Goal: Task Accomplishment & Management: Use online tool/utility

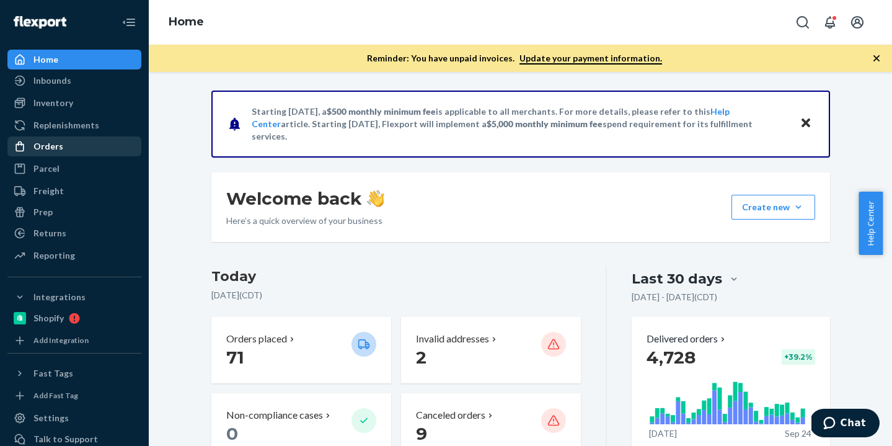
click at [58, 144] on div "Orders" at bounding box center [48, 146] width 30 height 12
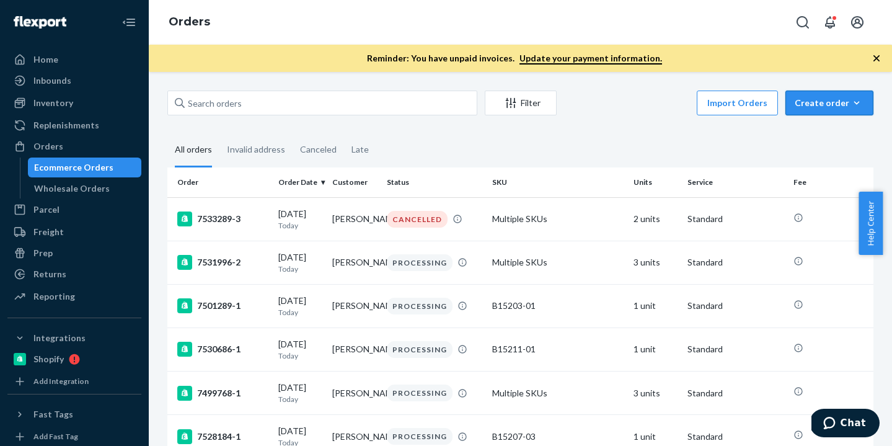
click at [803, 106] on div "Create order" at bounding box center [828, 103] width 69 height 12
click at [812, 155] on span "Removal order" at bounding box center [836, 159] width 77 height 9
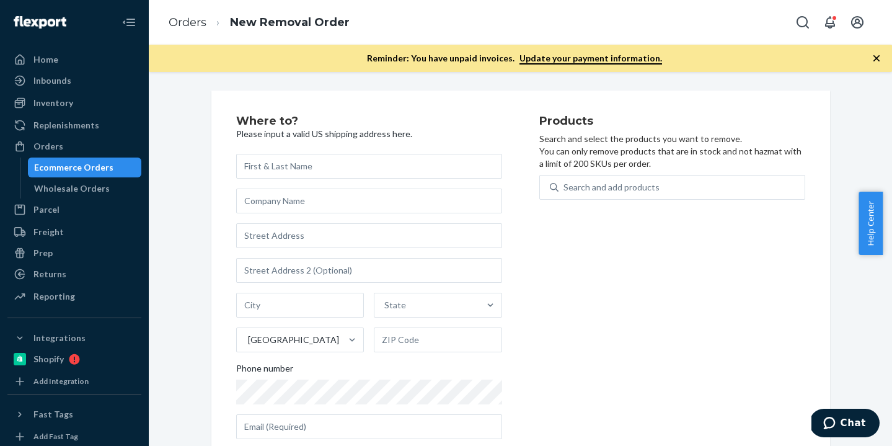
scroll to position [2, 0]
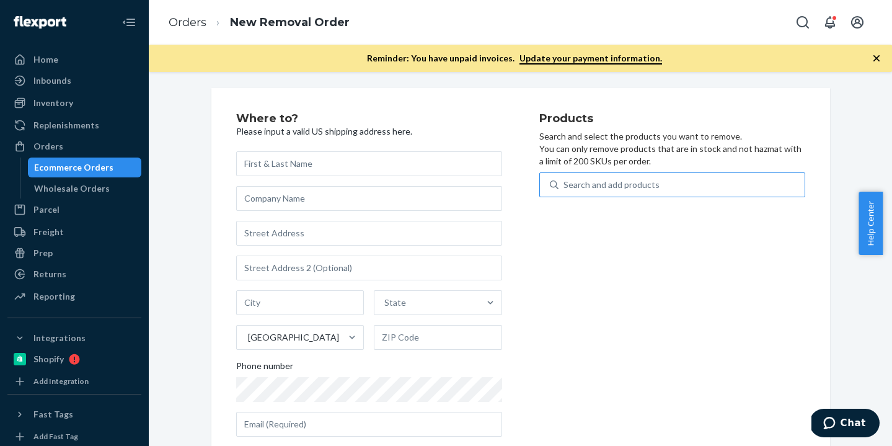
click at [621, 187] on div "Search and add products" at bounding box center [611, 184] width 96 height 12
click at [565, 187] on input "Search and add products" at bounding box center [563, 184] width 1 height 12
paste input "T84009-02"
type input "T84009-02"
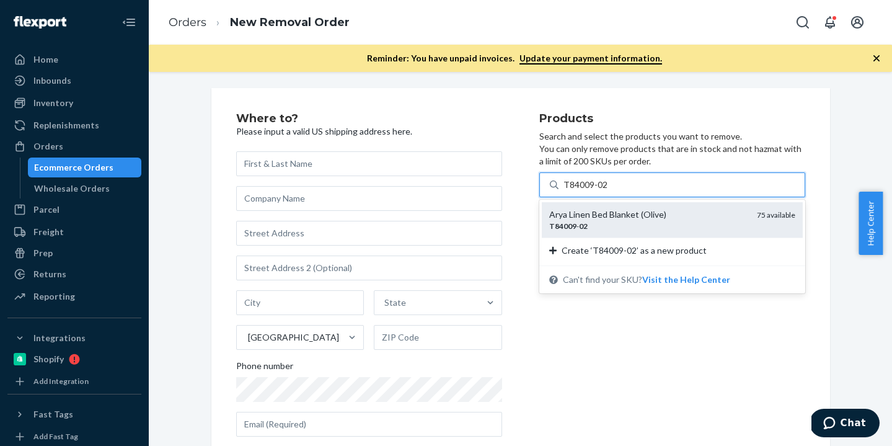
click at [604, 213] on div "Arya Linen Bed Blanket (Olive)" at bounding box center [648, 214] width 198 height 12
click at [604, 191] on input "T84009-02" at bounding box center [585, 184] width 45 height 12
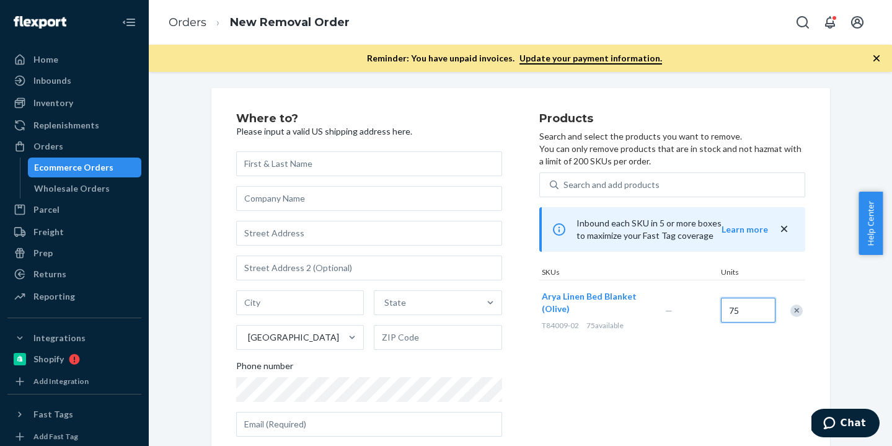
drag, startPoint x: 740, startPoint y: 314, endPoint x: 704, endPoint y: 313, distance: 36.0
click at [704, 313] on div "Arya Linen Bed Blanket (Olive) T84009-02 75 available — 75" at bounding box center [672, 309] width 266 height 61
drag, startPoint x: 732, startPoint y: 309, endPoint x: 709, endPoint y: 309, distance: 22.9
click at [709, 309] on div "Arya Linen Bed Blanket (Olive) T84009-02 75 available — 75" at bounding box center [672, 309] width 266 height 61
type input "51"
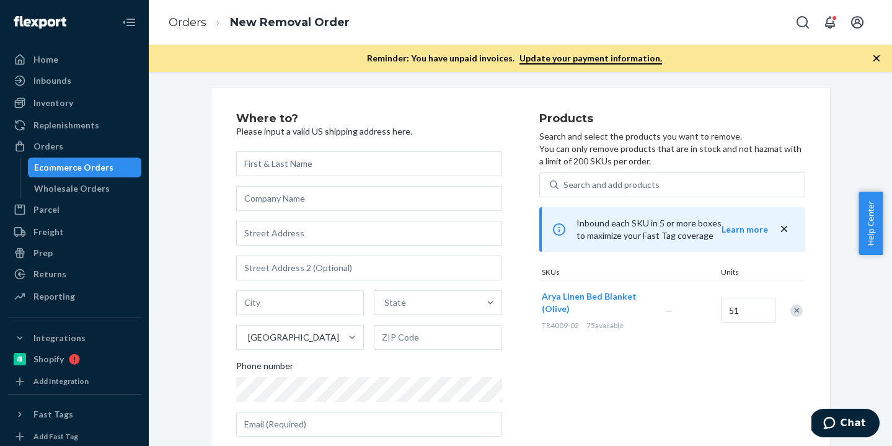
click at [703, 360] on div "Products Search and select the products you want to remove. You can only remove…" at bounding box center [672, 322] width 266 height 418
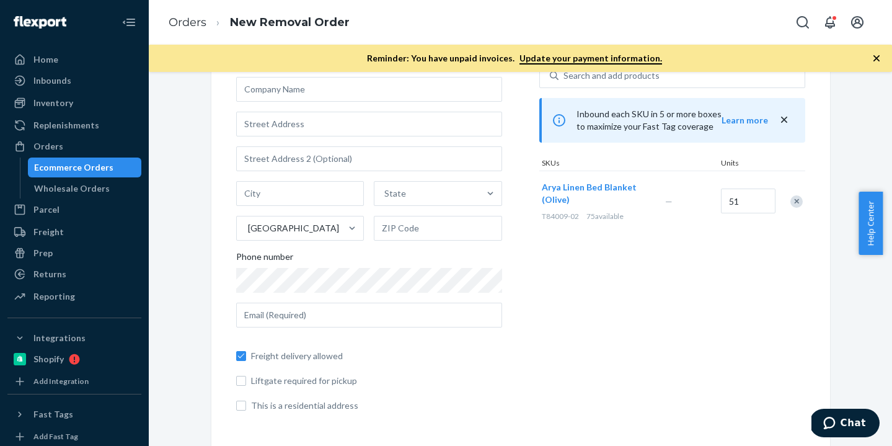
scroll to position [0, 0]
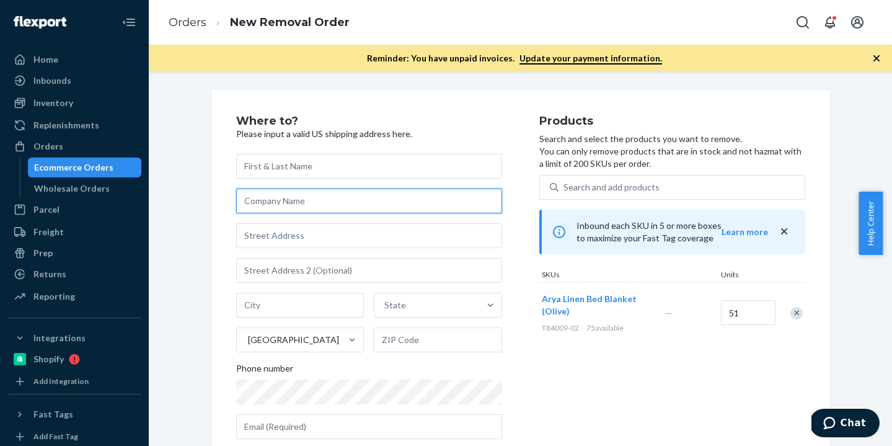
click at [302, 203] on input "text" at bounding box center [369, 200] width 266 height 25
type input "[PERSON_NAME] Procurement"
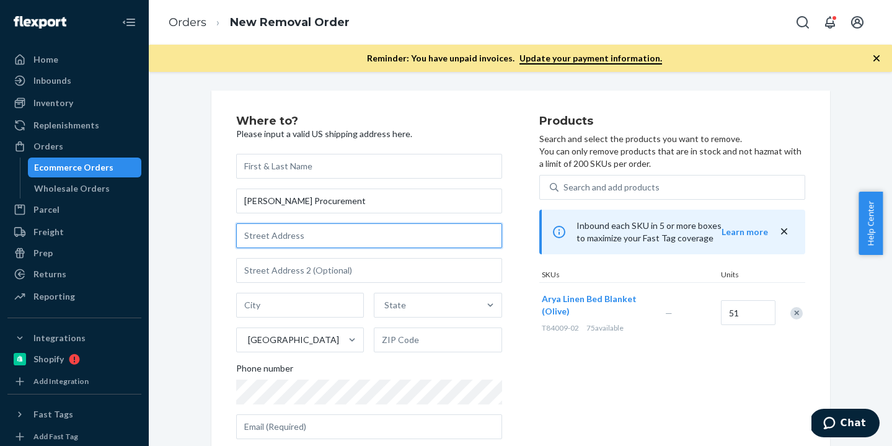
click at [277, 244] on input "text" at bounding box center [369, 235] width 266 height 25
paste input "[STREET_ADDRESS]"
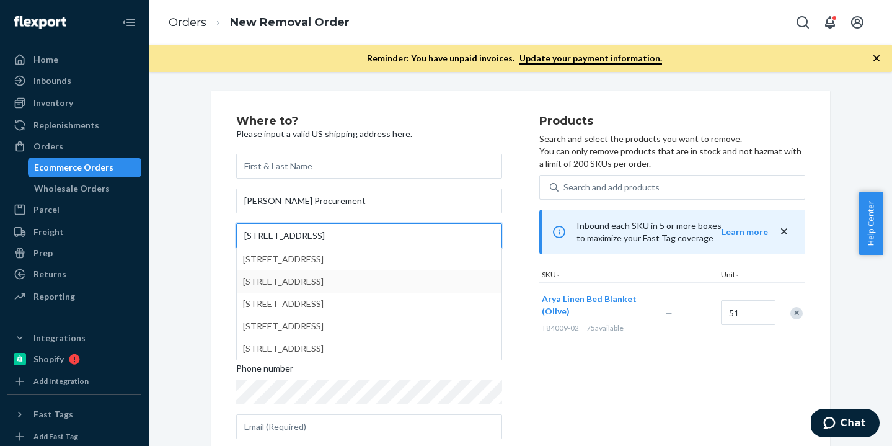
type input "[STREET_ADDRESS]"
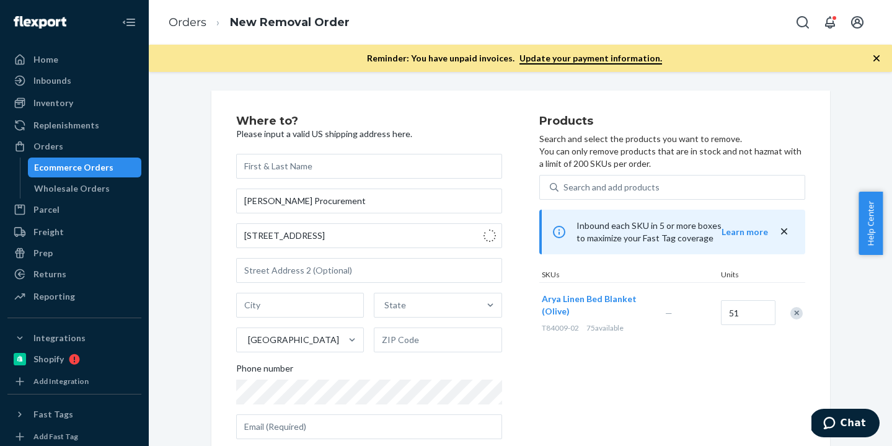
type input "Yaphank"
type input "11980"
type input "[STREET_ADDRESS]"
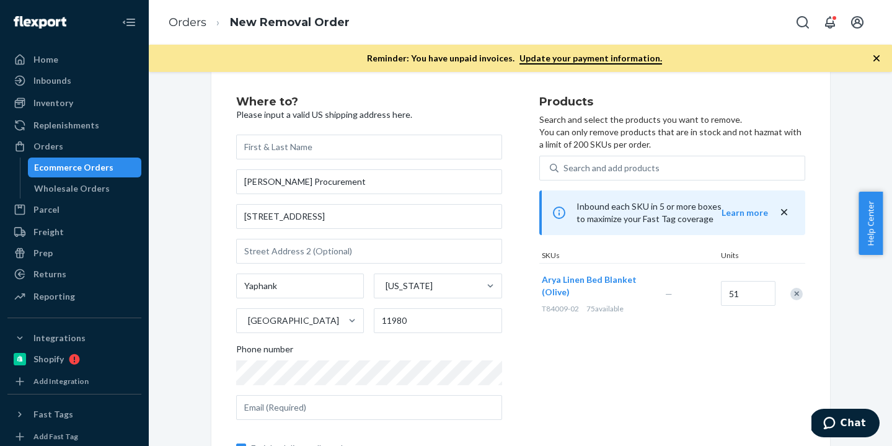
scroll to position [20, 0]
click at [328, 414] on input "text" at bounding box center [369, 406] width 266 height 25
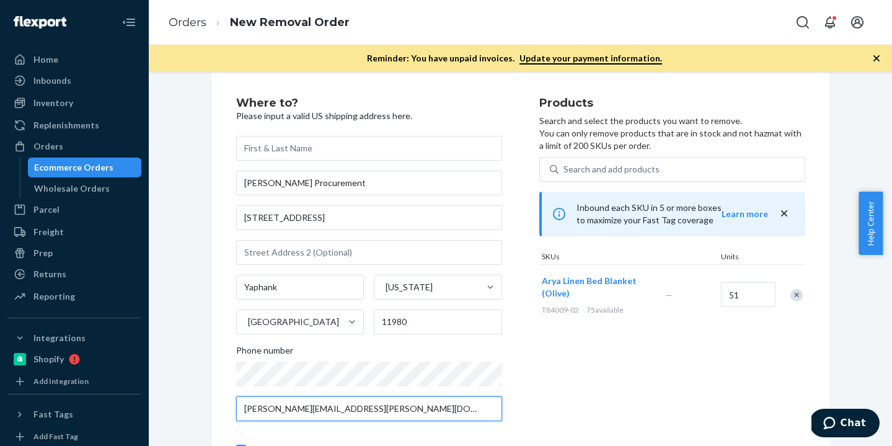
scroll to position [0, 0]
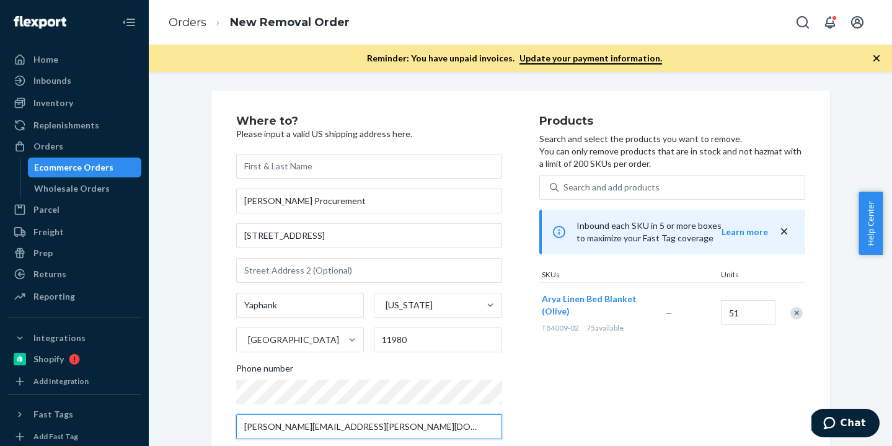
type input "[PERSON_NAME][EMAIL_ADDRESS][PERSON_NAME][DOMAIN_NAME]"
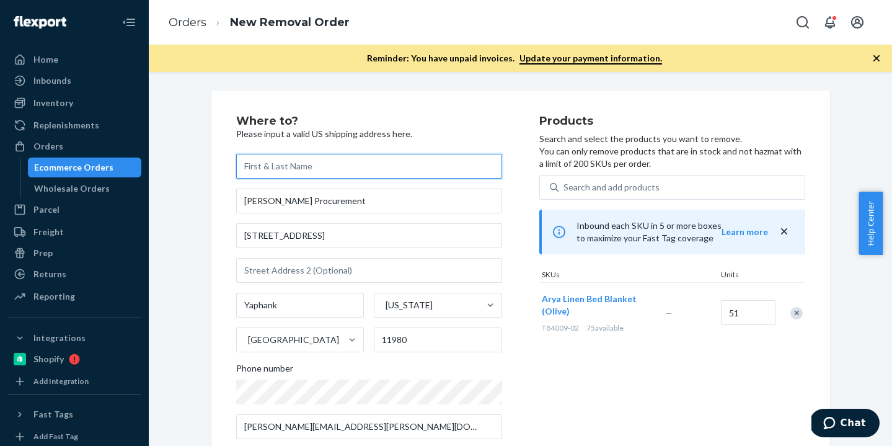
click at [327, 169] on input "text" at bounding box center [369, 166] width 266 height 25
paste input "Austin Moving & Storage"
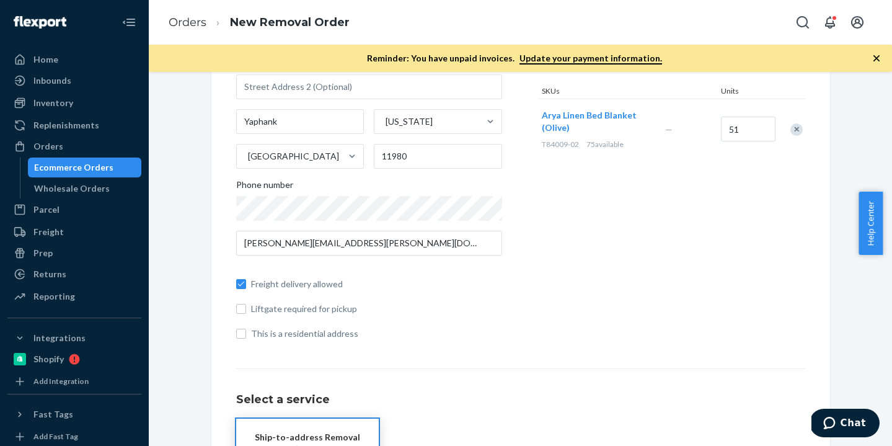
scroll to position [387, 0]
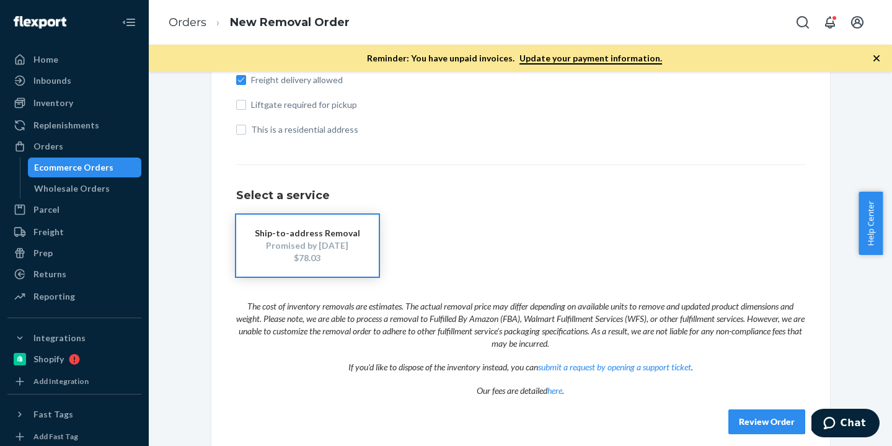
type input "Austin Moving & Storage"
